Goal: Find specific page/section: Find specific page/section

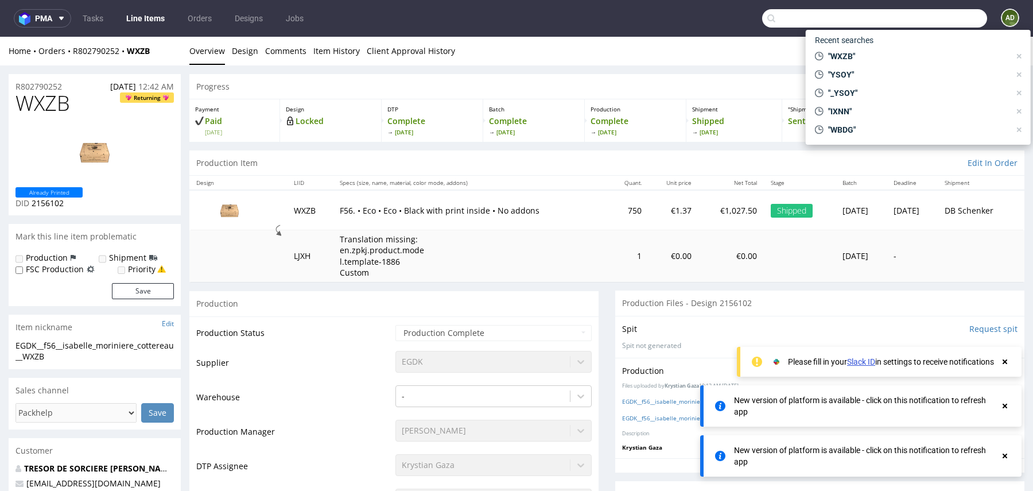
click at [929, 19] on input "text" at bounding box center [874, 18] width 225 height 18
paste input "FWIP"
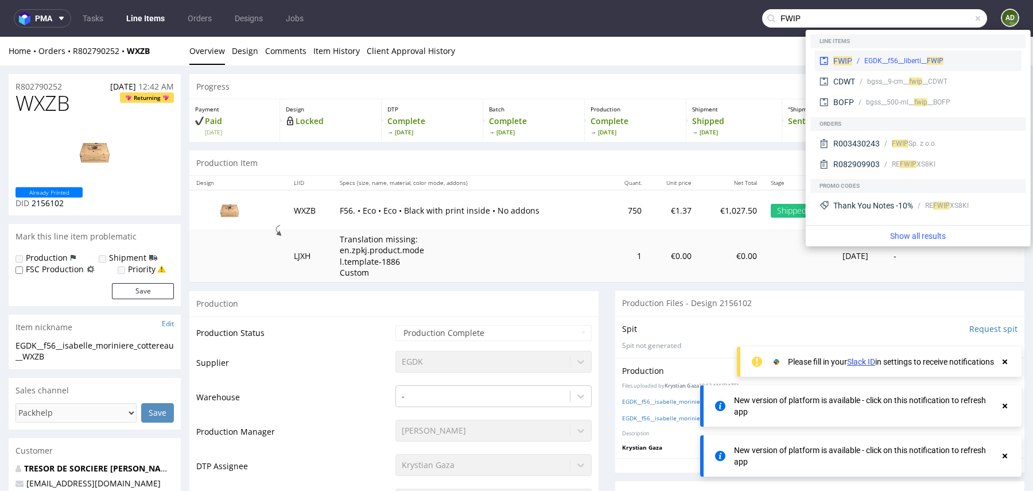
type input "FWIP"
click at [837, 61] on span "FWIP" at bounding box center [842, 60] width 19 height 9
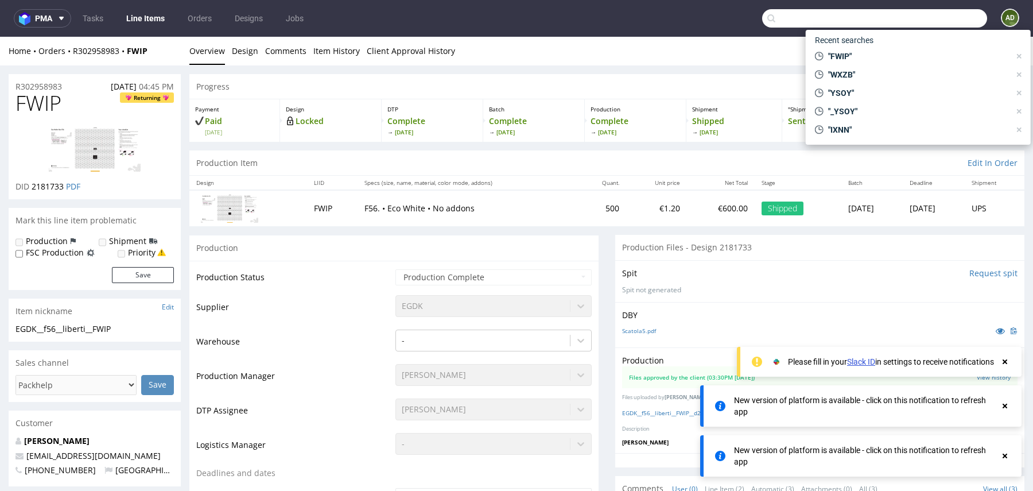
click at [920, 18] on input "text" at bounding box center [874, 18] width 225 height 18
paste input "GPNQ"
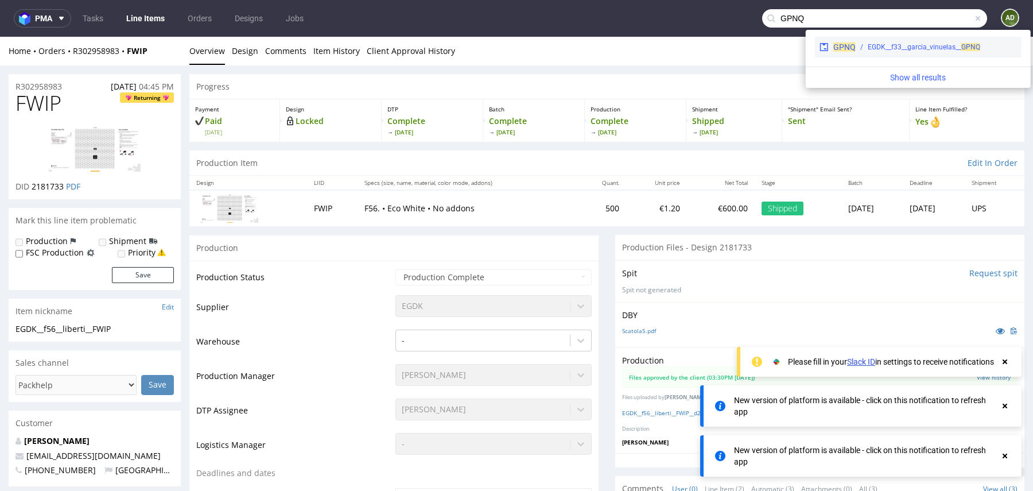
type input "GPNQ"
click at [842, 46] on span "GPNQ" at bounding box center [844, 46] width 22 height 9
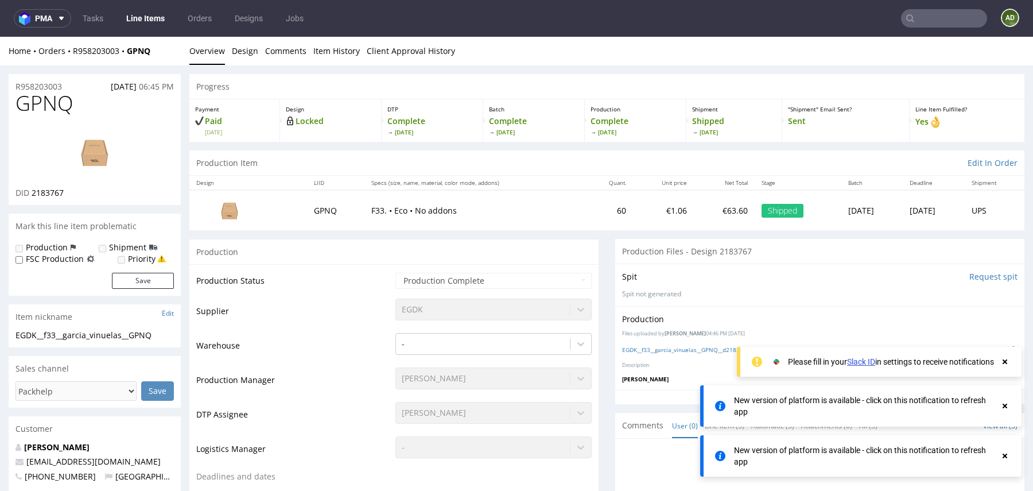
click at [933, 15] on input "text" at bounding box center [944, 18] width 86 height 18
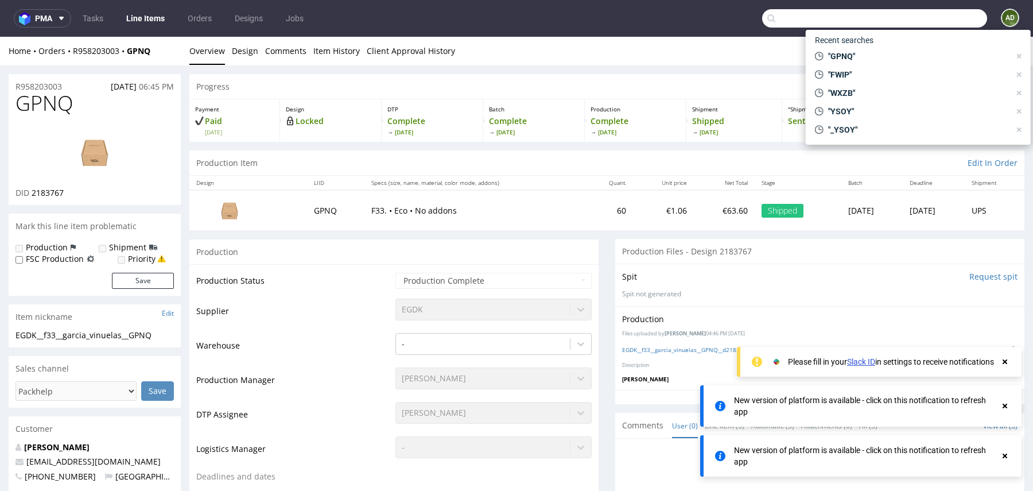
paste input "DAUQ"
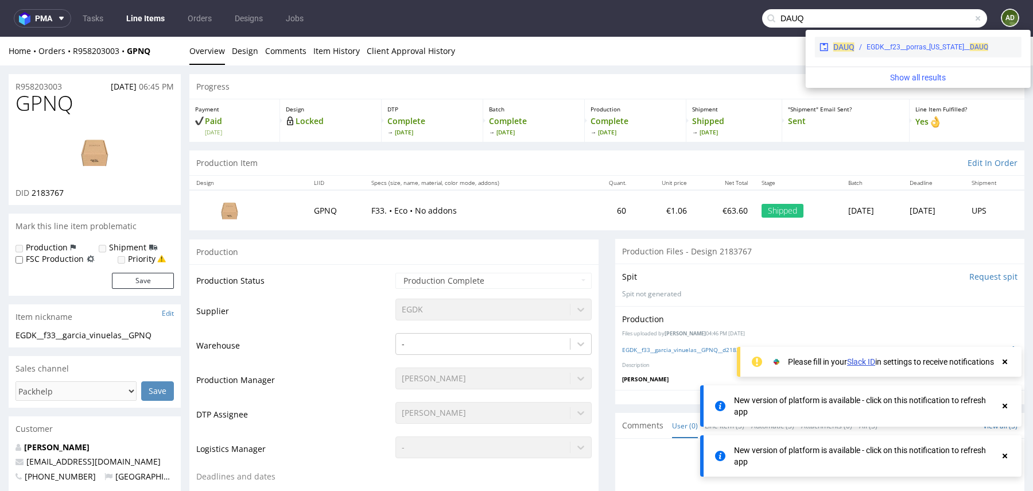
type input "DAUQ"
click at [838, 45] on span "DAUQ" at bounding box center [843, 46] width 21 height 9
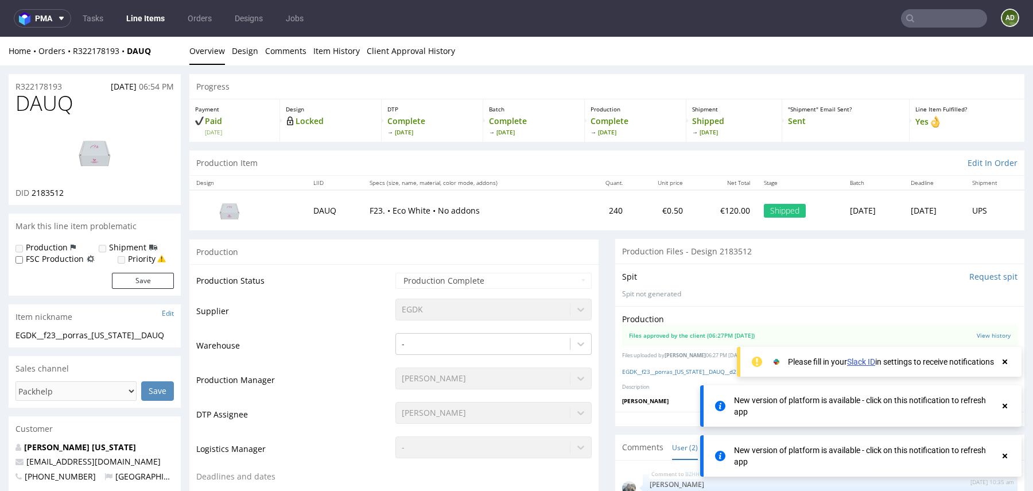
click at [919, 21] on input "text" at bounding box center [944, 18] width 86 height 18
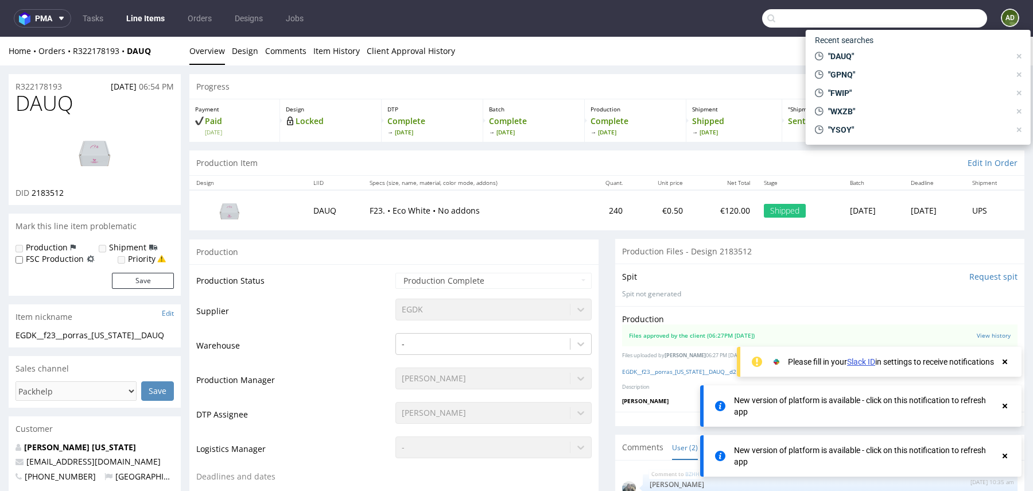
paste input "FIWX"
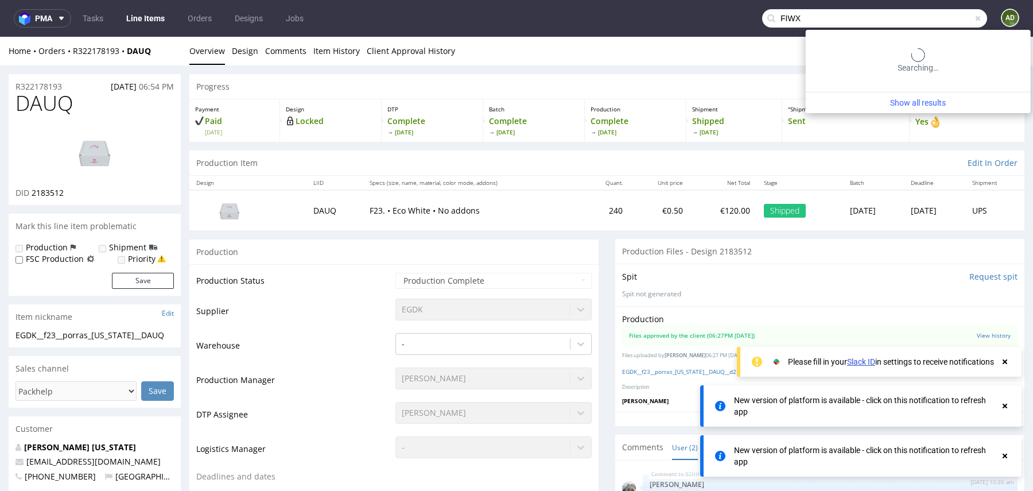
type input "FIWX"
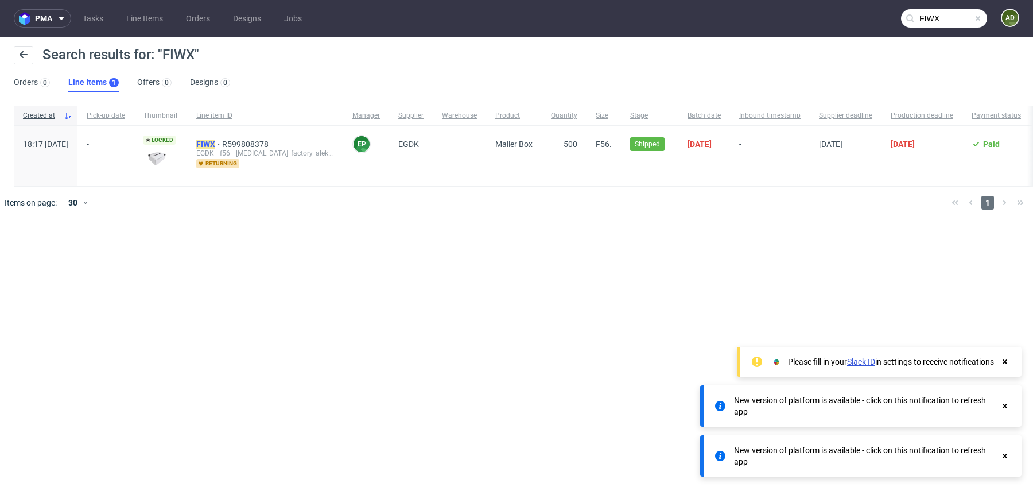
click at [215, 142] on mark "FIWX" at bounding box center [205, 143] width 19 height 9
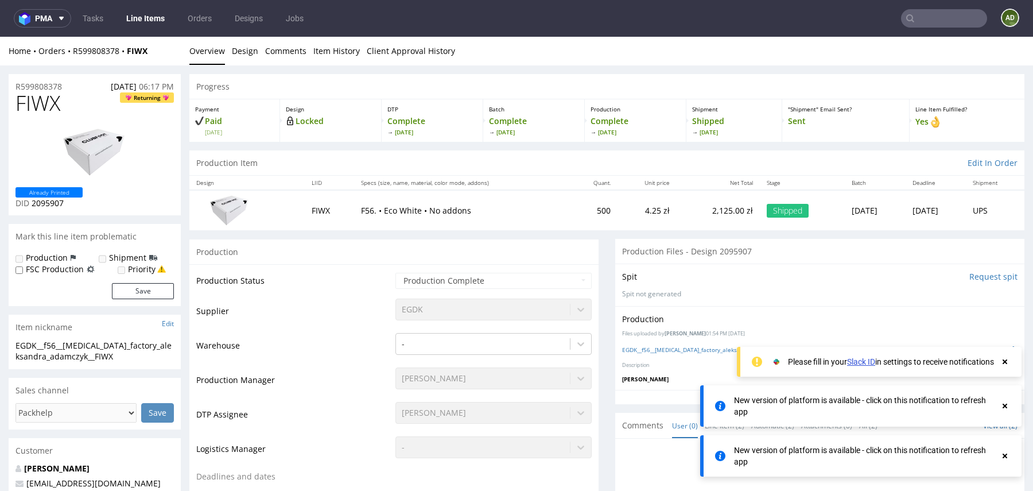
click at [949, 18] on input "text" at bounding box center [944, 18] width 86 height 18
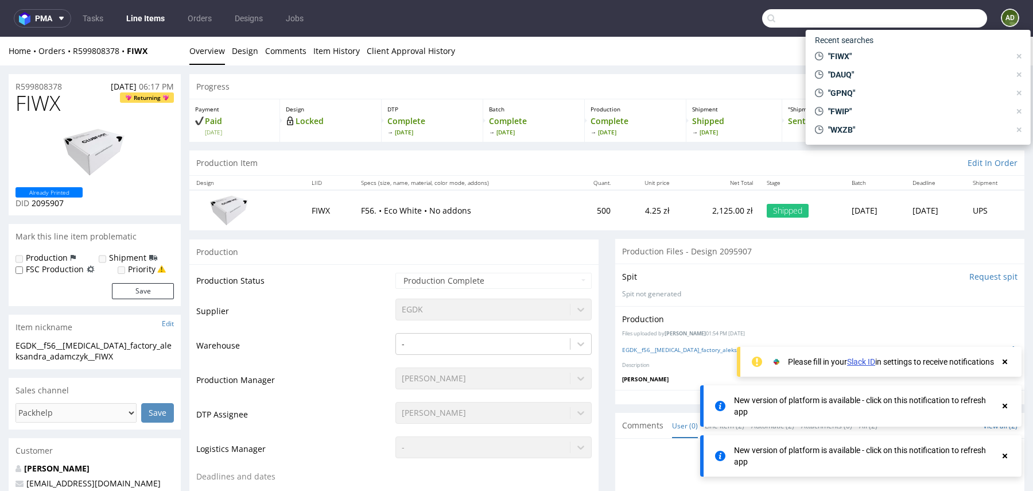
paste input "CCPD"
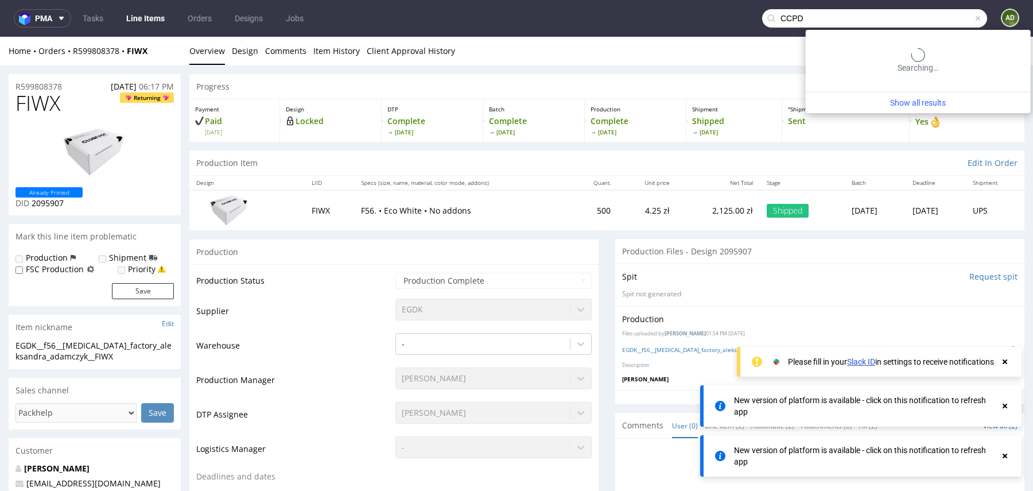
type input "CCPD"
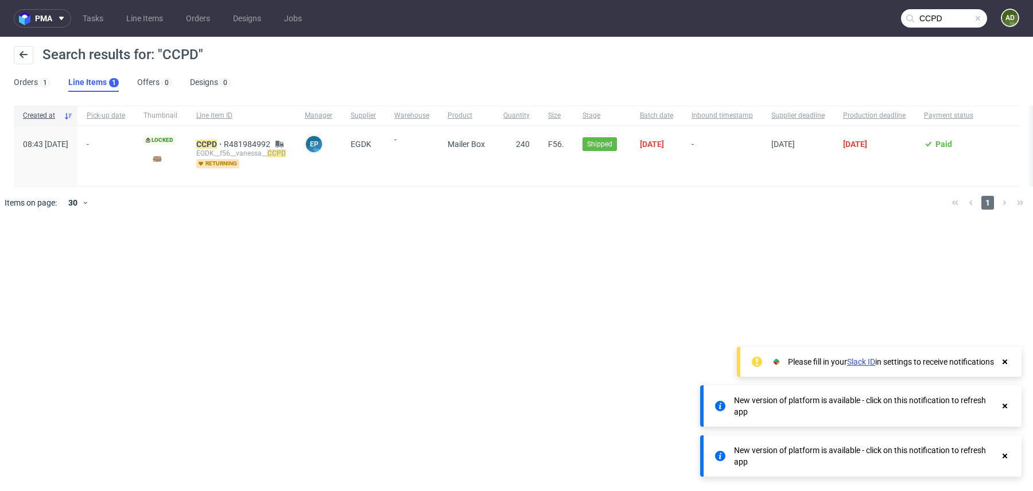
click at [978, 20] on span at bounding box center [977, 18] width 9 height 9
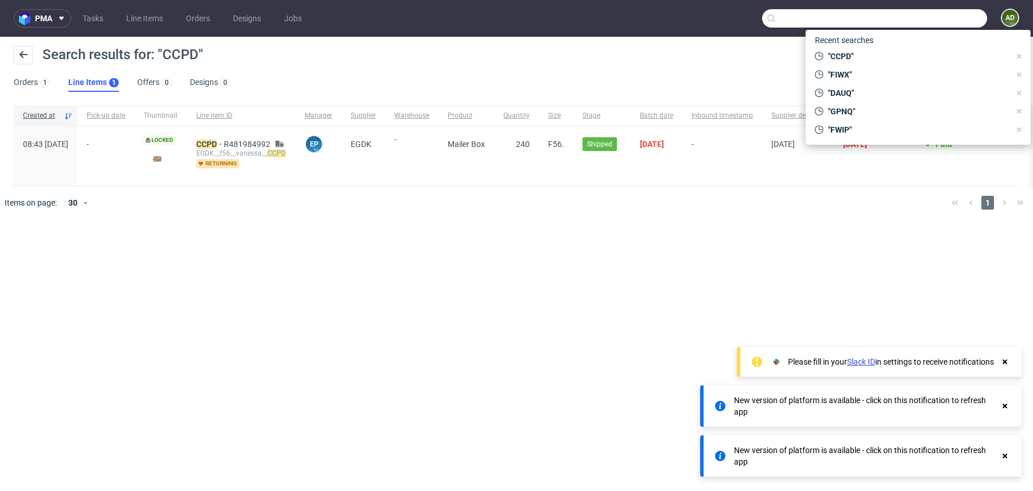
click at [944, 18] on input "text" at bounding box center [874, 18] width 225 height 18
paste input "QPXD"
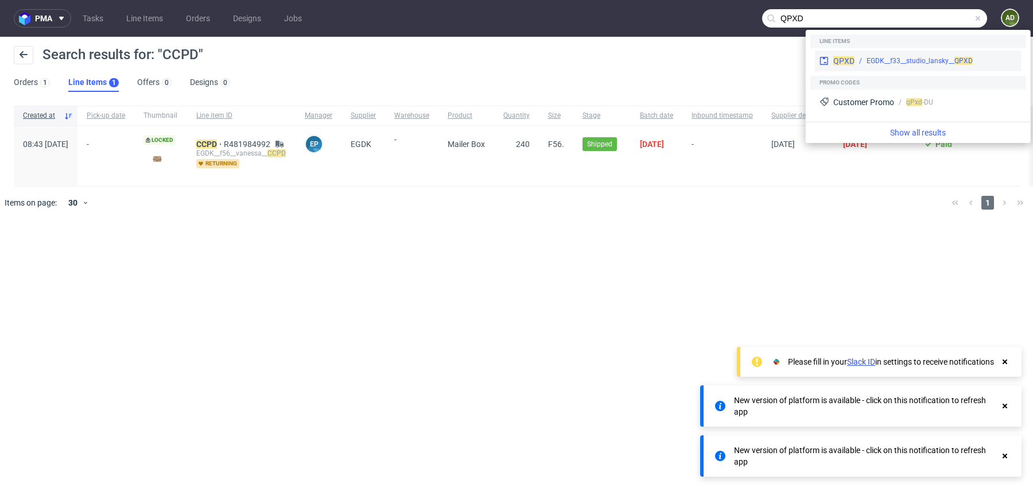
type input "QPXD"
click at [848, 63] on span "QPXD" at bounding box center [843, 60] width 21 height 9
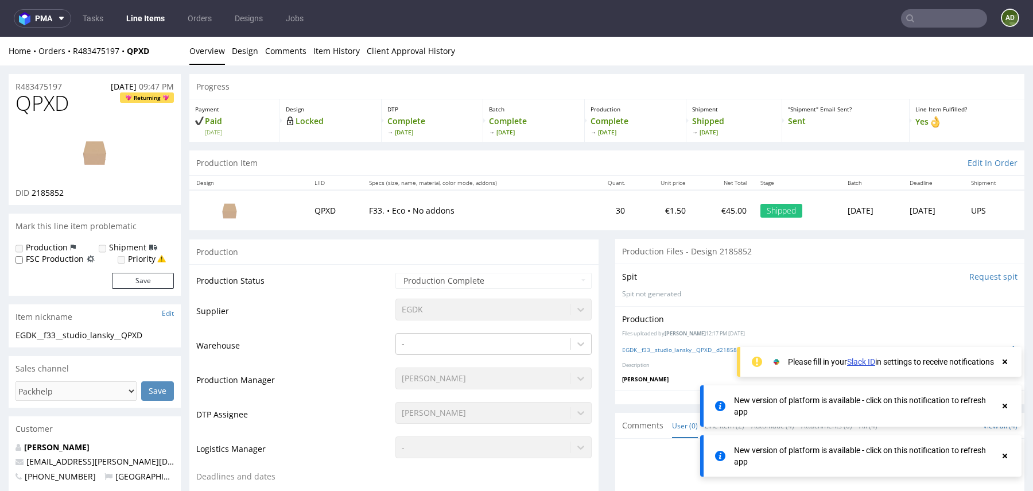
click at [936, 20] on input "text" at bounding box center [944, 18] width 86 height 18
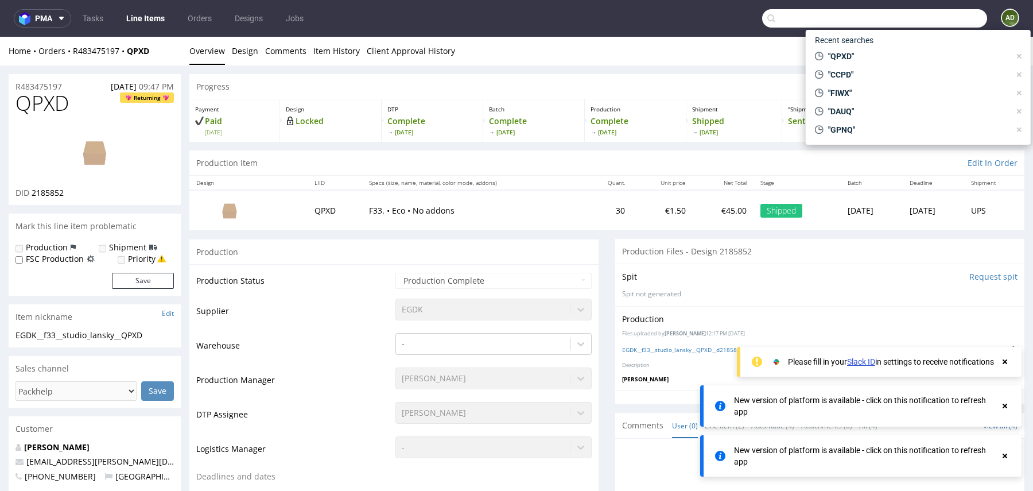
paste input "JWHV"
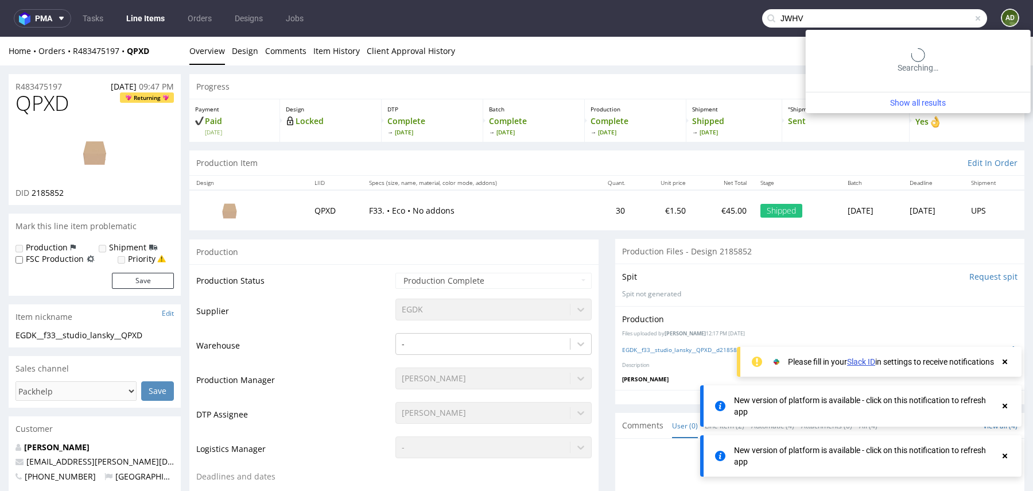
type input "JWHV"
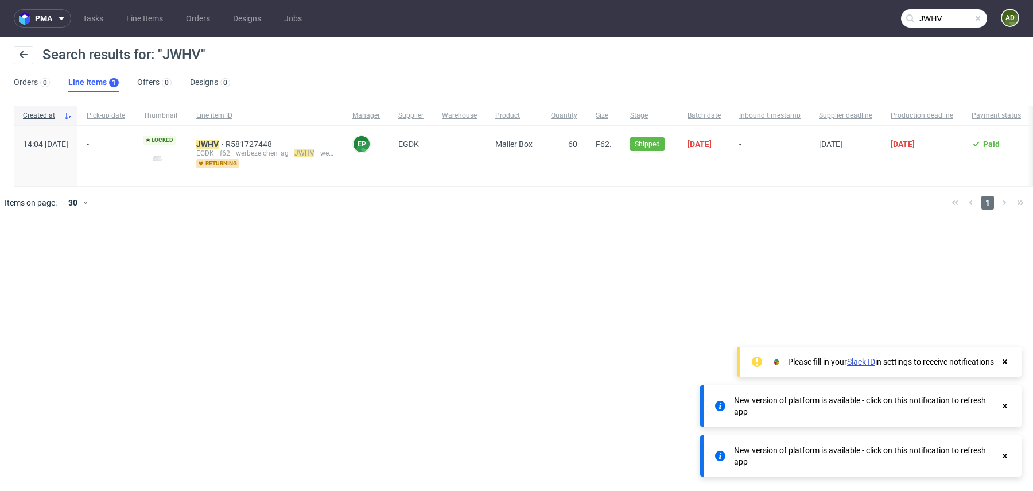
click at [980, 20] on span at bounding box center [977, 18] width 9 height 9
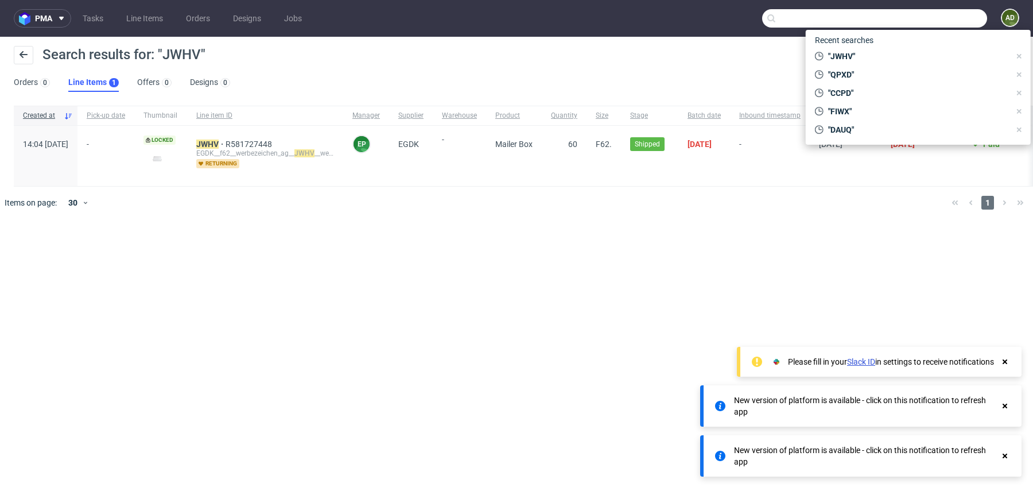
click at [945, 25] on input "text" at bounding box center [874, 18] width 225 height 18
paste input "EVQU"
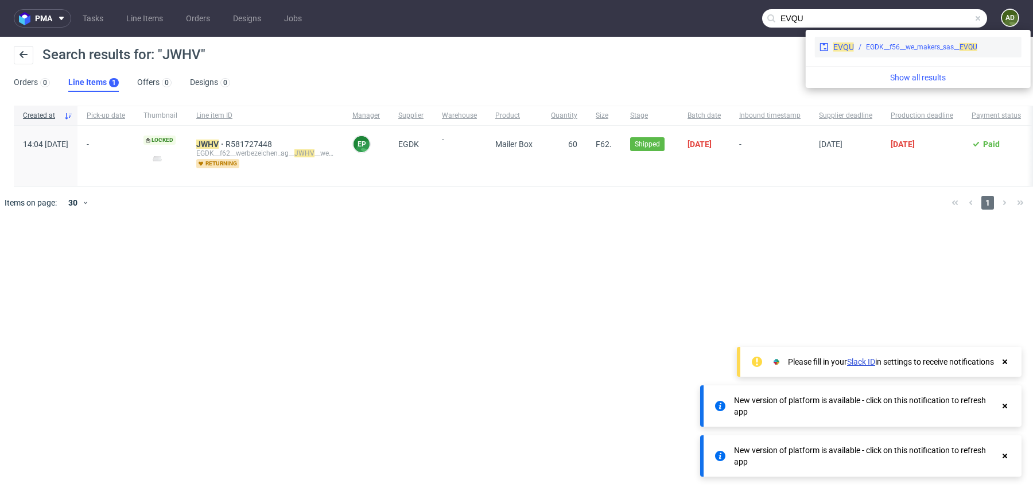
type input "EVQU"
click at [845, 50] on span "EVQU" at bounding box center [843, 46] width 21 height 9
